Goal: Navigation & Orientation: Find specific page/section

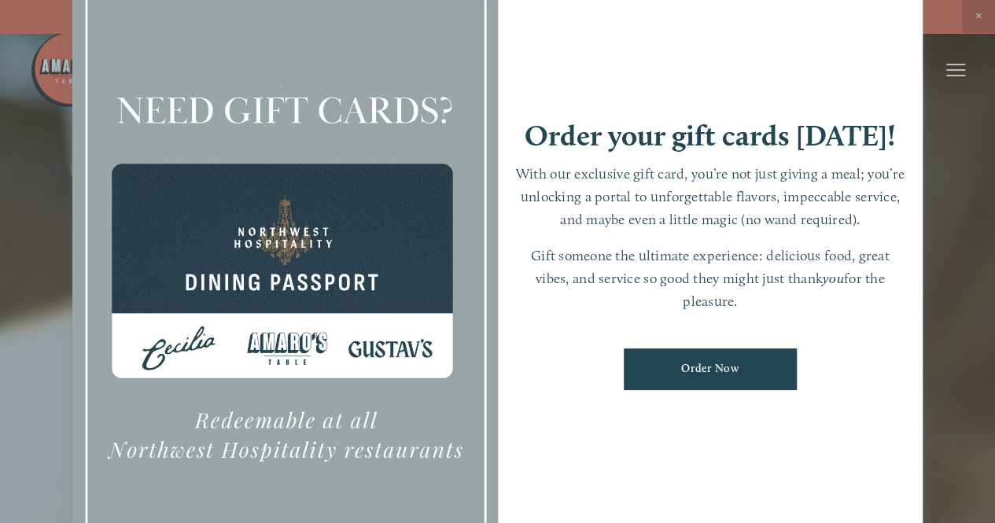
click at [976, 15] on div at bounding box center [497, 261] width 995 height 523
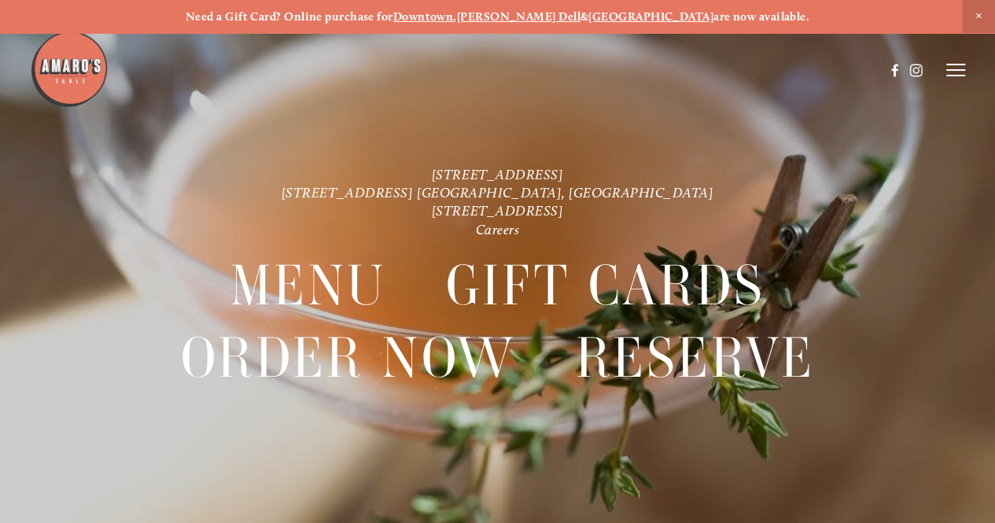
scroll to position [33, 0]
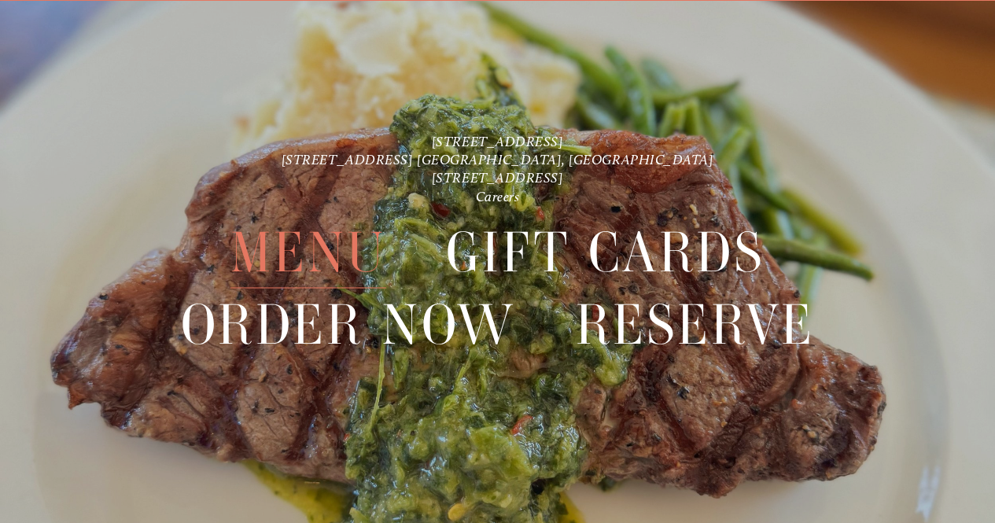
click at [348, 249] on span "Menu" at bounding box center [309, 252] width 156 height 72
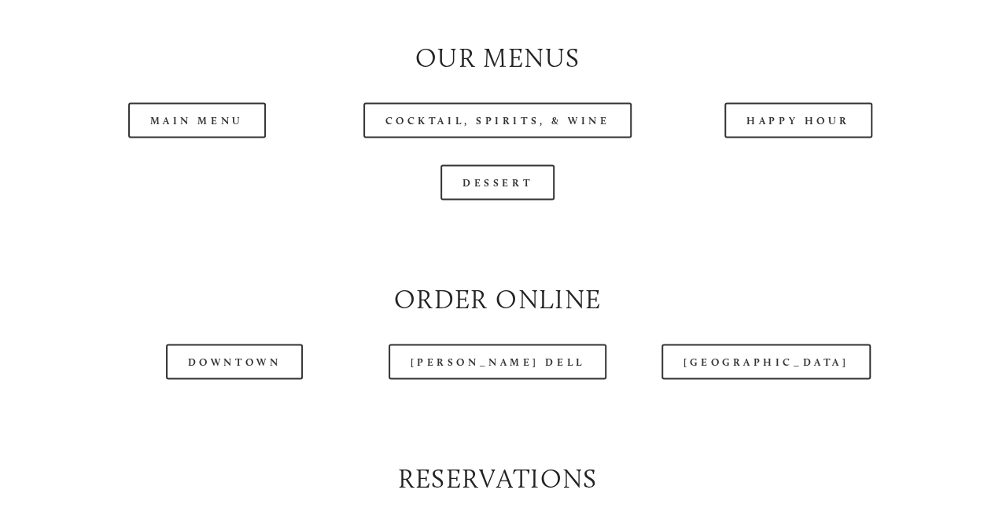
scroll to position [1454, 0]
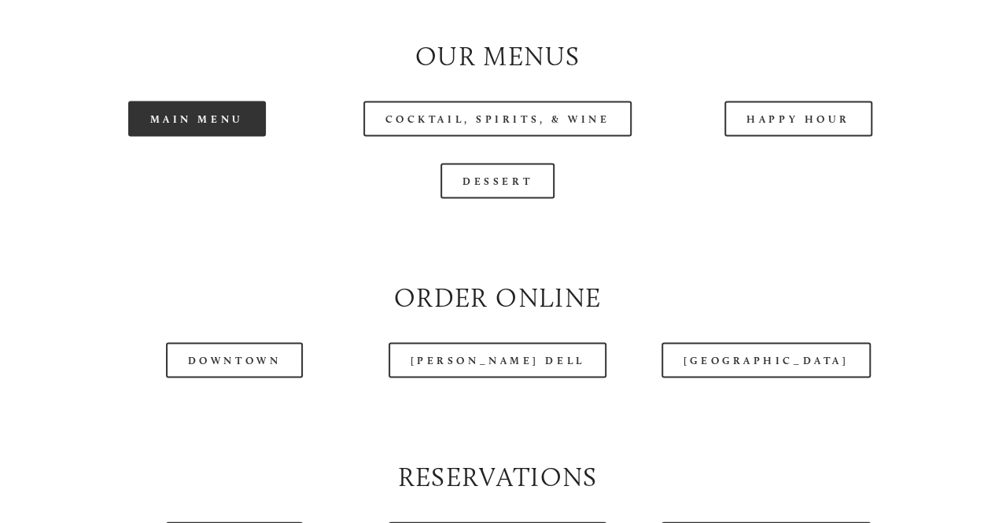
click at [214, 136] on link "Main Menu" at bounding box center [197, 118] width 138 height 35
